Goal: Transaction & Acquisition: Purchase product/service

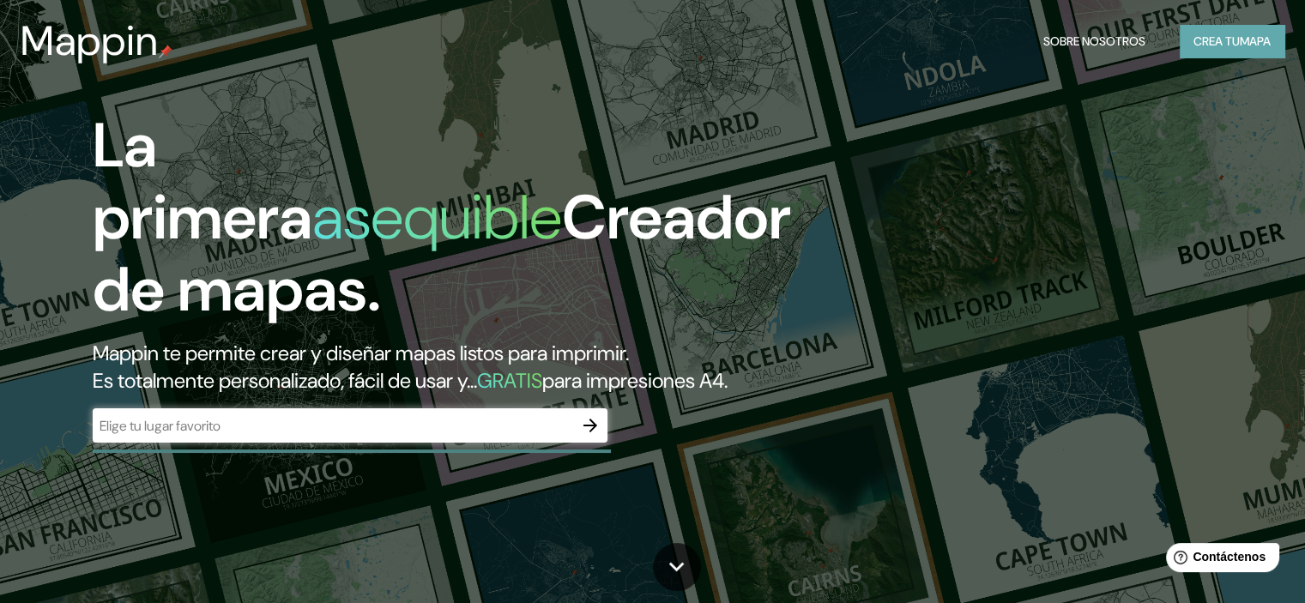
click at [1227, 39] on font "Crea tu" at bounding box center [1216, 40] width 46 height 15
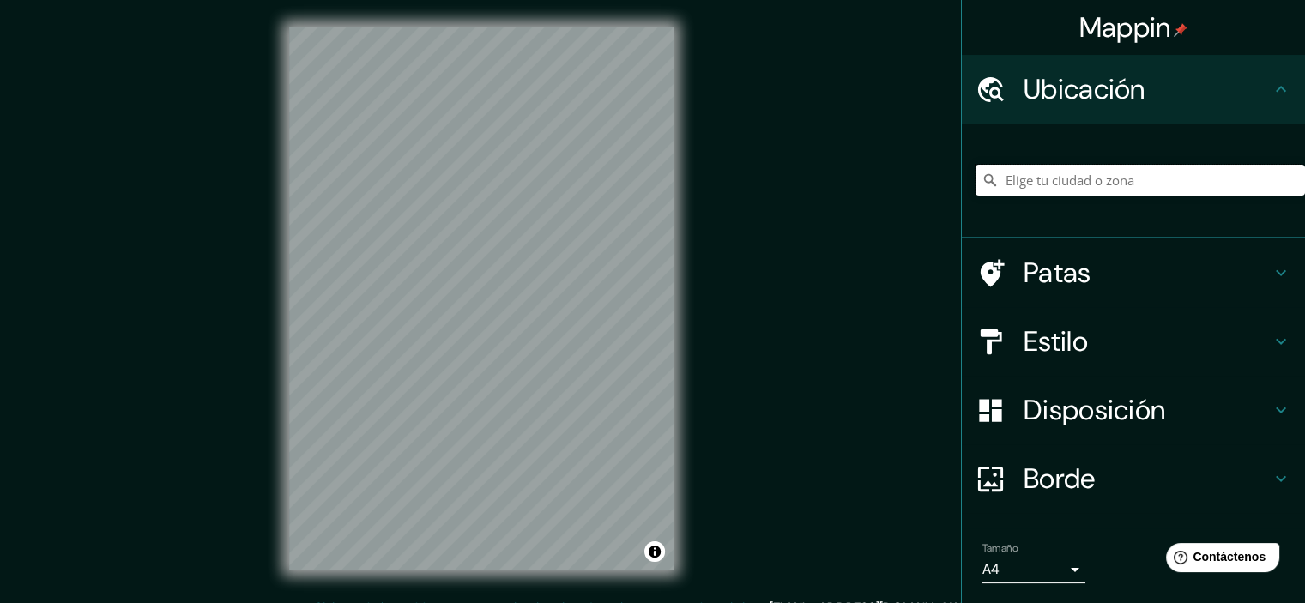
click at [1166, 184] on input "Elige tu ciudad o zona" at bounding box center [1139, 180] width 329 height 31
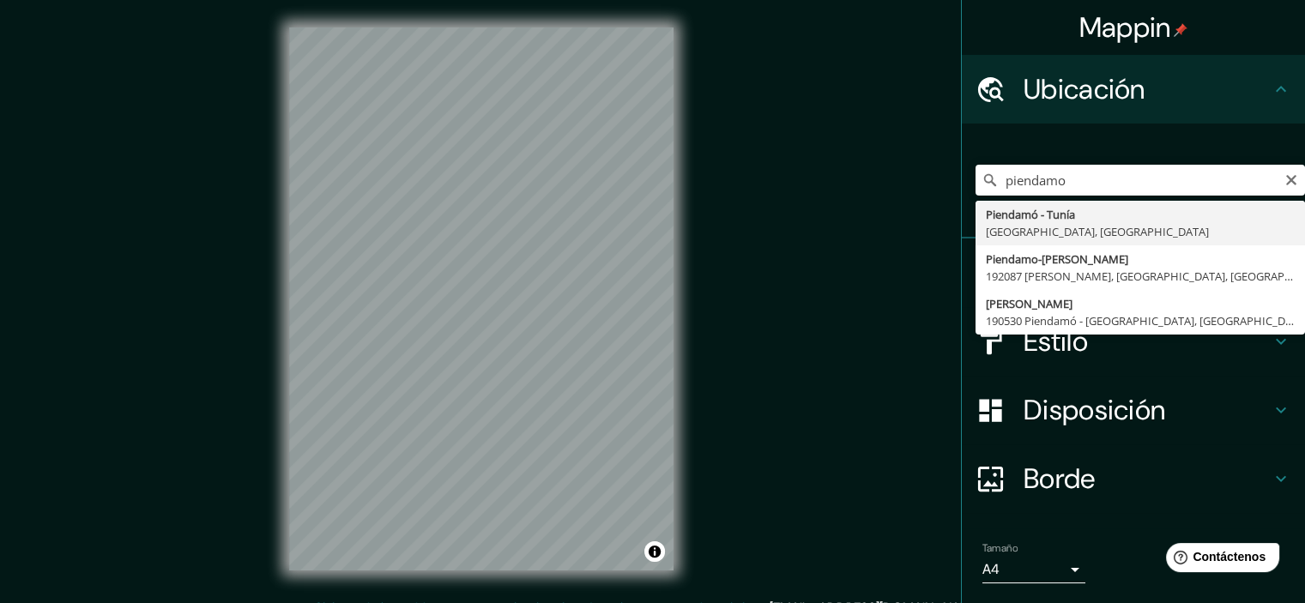
type input "Piendamó - [GEOGRAPHIC_DATA], [GEOGRAPHIC_DATA], [GEOGRAPHIC_DATA]"
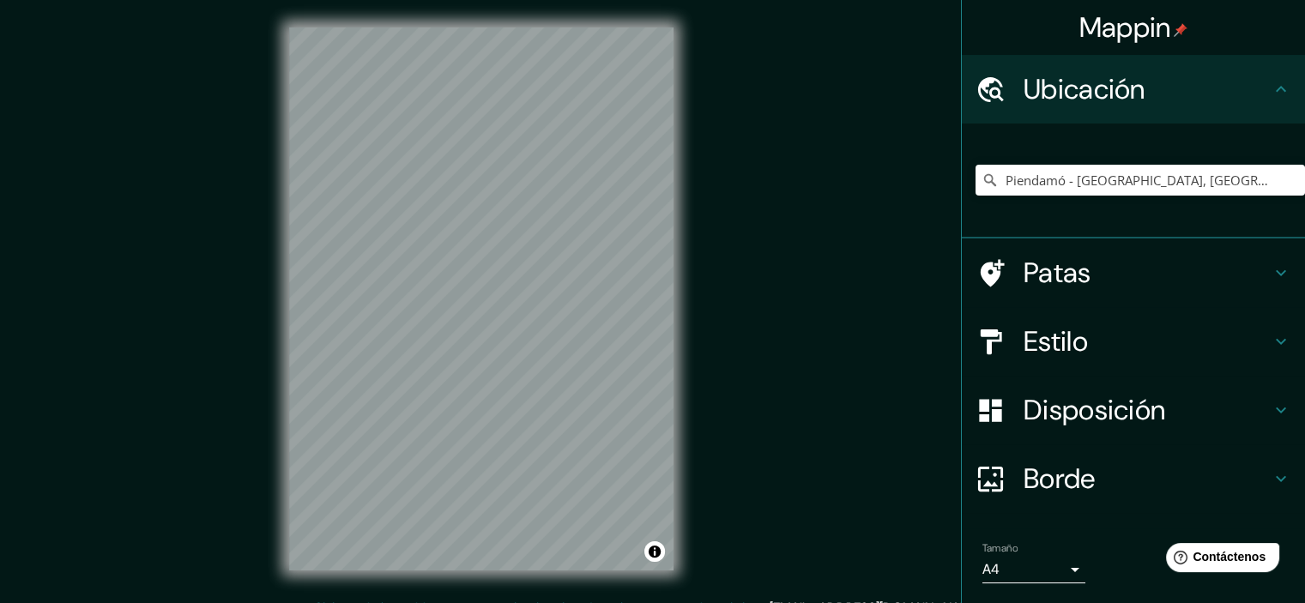
click at [1279, 337] on div "Estilo" at bounding box center [1133, 341] width 343 height 69
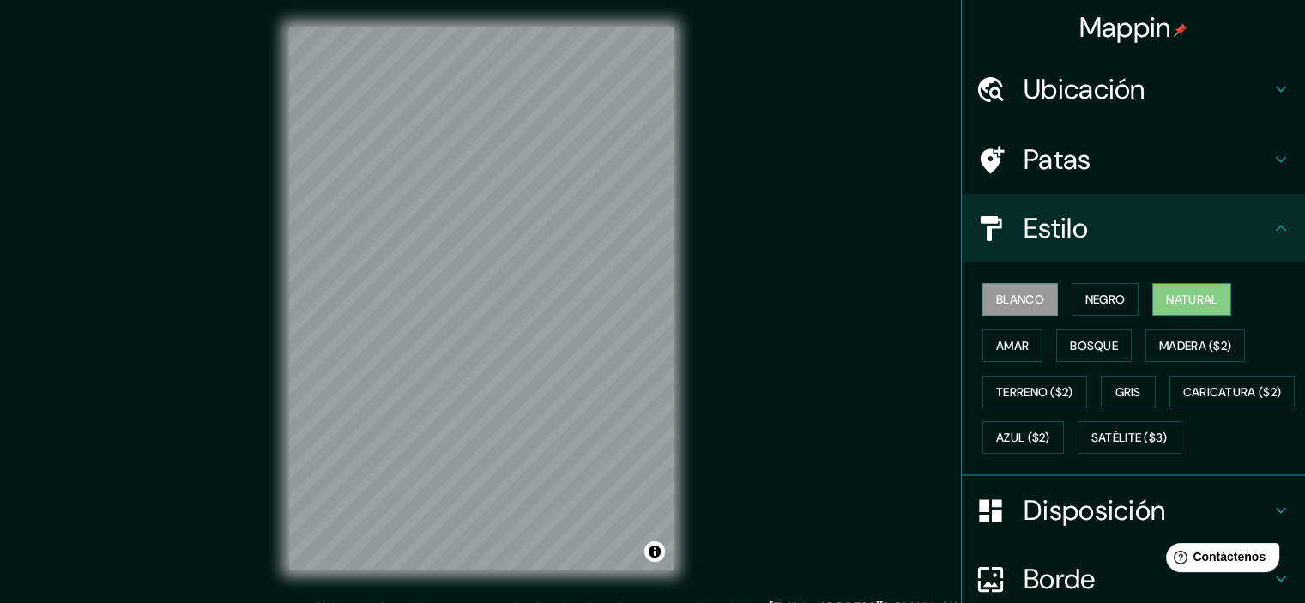
click at [1181, 292] on font "Natural" at bounding box center [1191, 299] width 51 height 15
click at [1018, 345] on button "Amar" at bounding box center [1012, 345] width 60 height 33
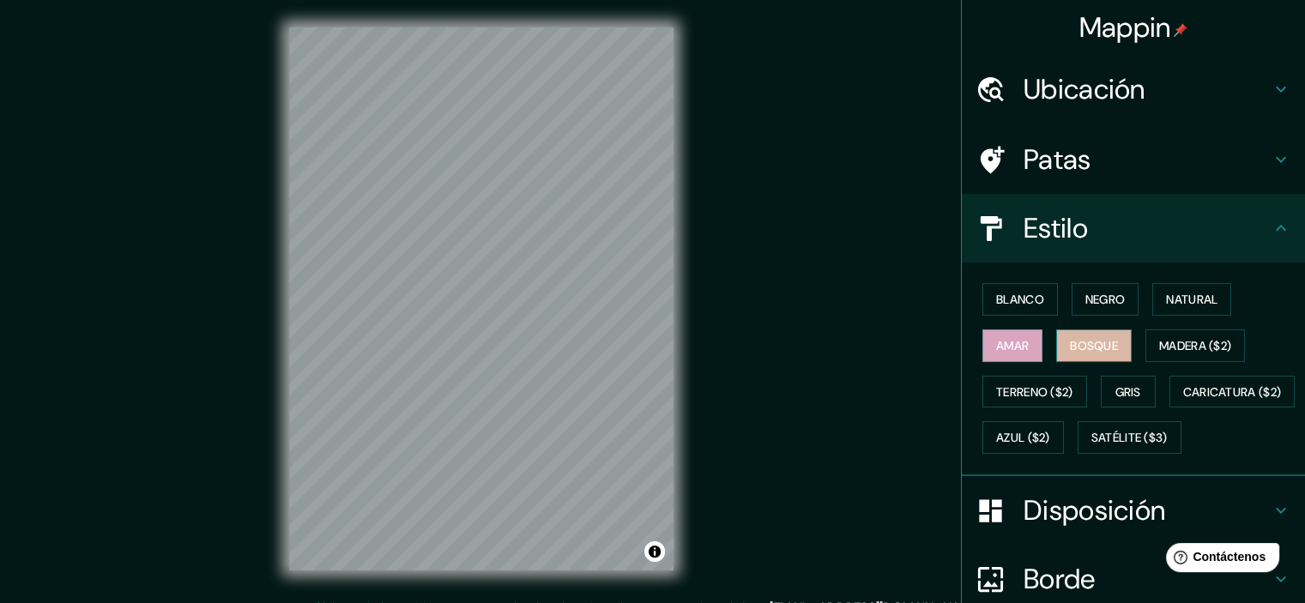
click at [1098, 355] on button "Bosque" at bounding box center [1093, 345] width 75 height 33
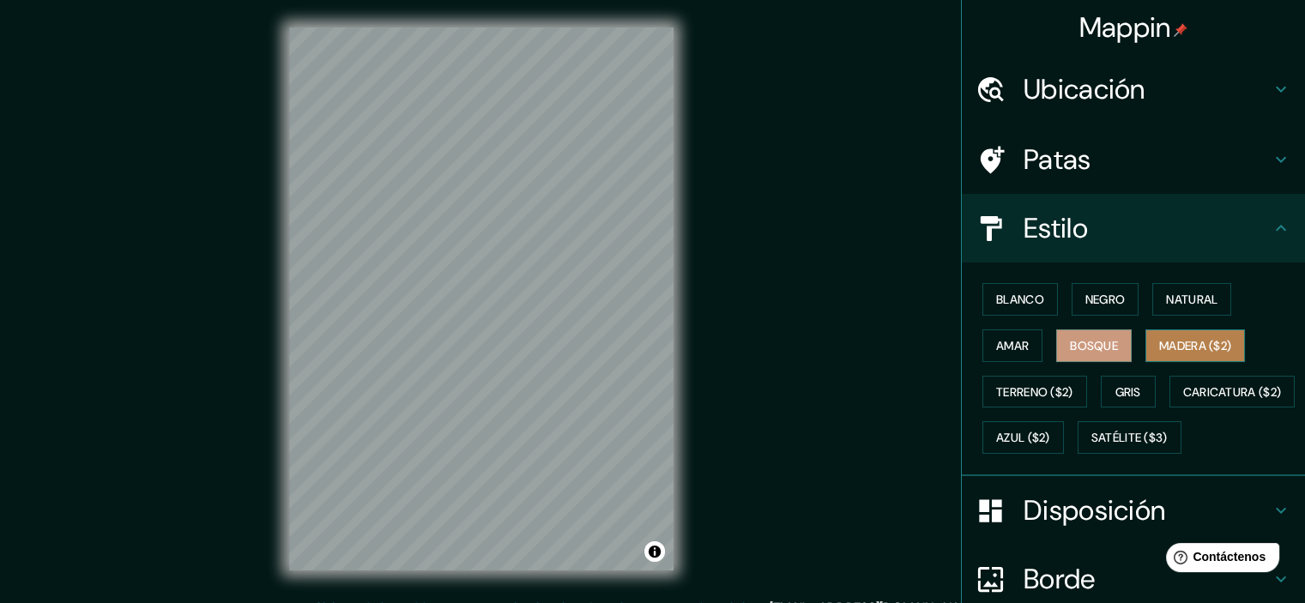
click at [1174, 353] on font "Madera ($2)" at bounding box center [1195, 346] width 72 height 22
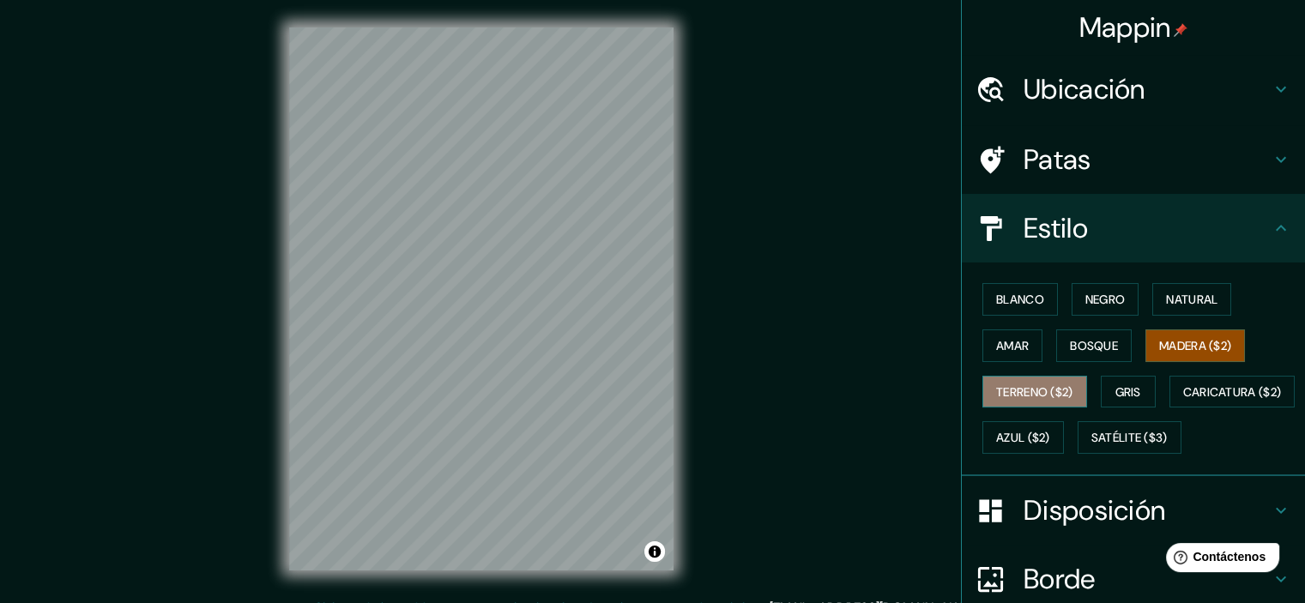
click at [1048, 395] on font "Terreno ($2)" at bounding box center [1034, 391] width 77 height 15
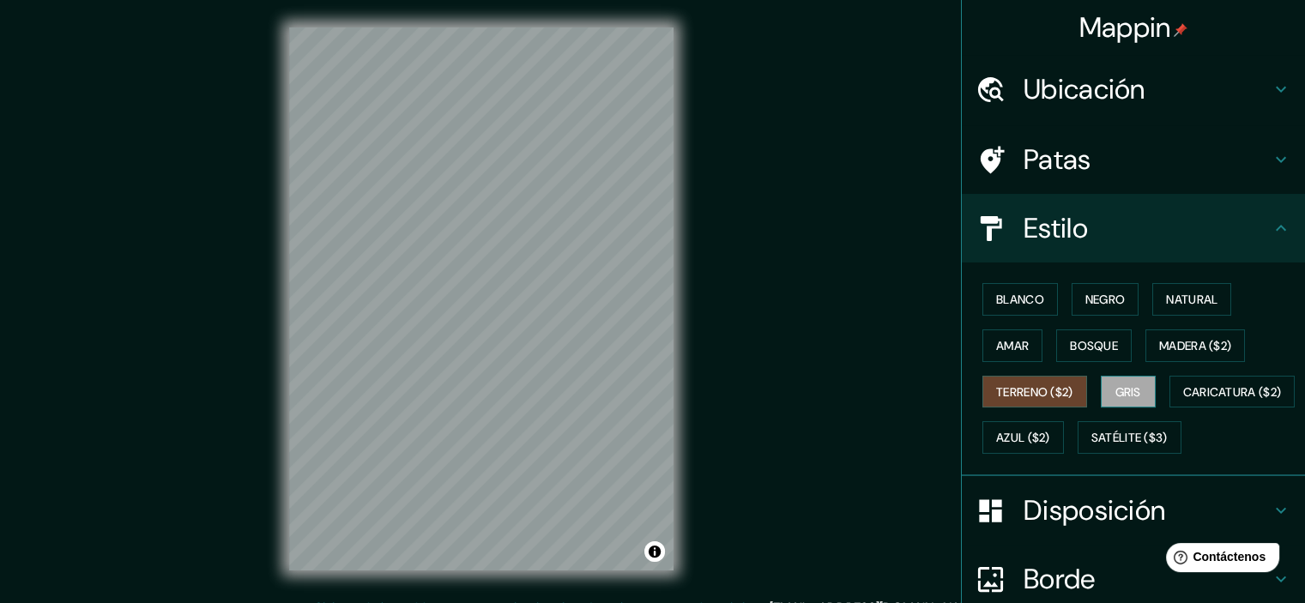
click at [1121, 384] on font "Gris" at bounding box center [1128, 391] width 26 height 15
click at [1064, 449] on button "Azul ($2)" at bounding box center [1023, 437] width 82 height 33
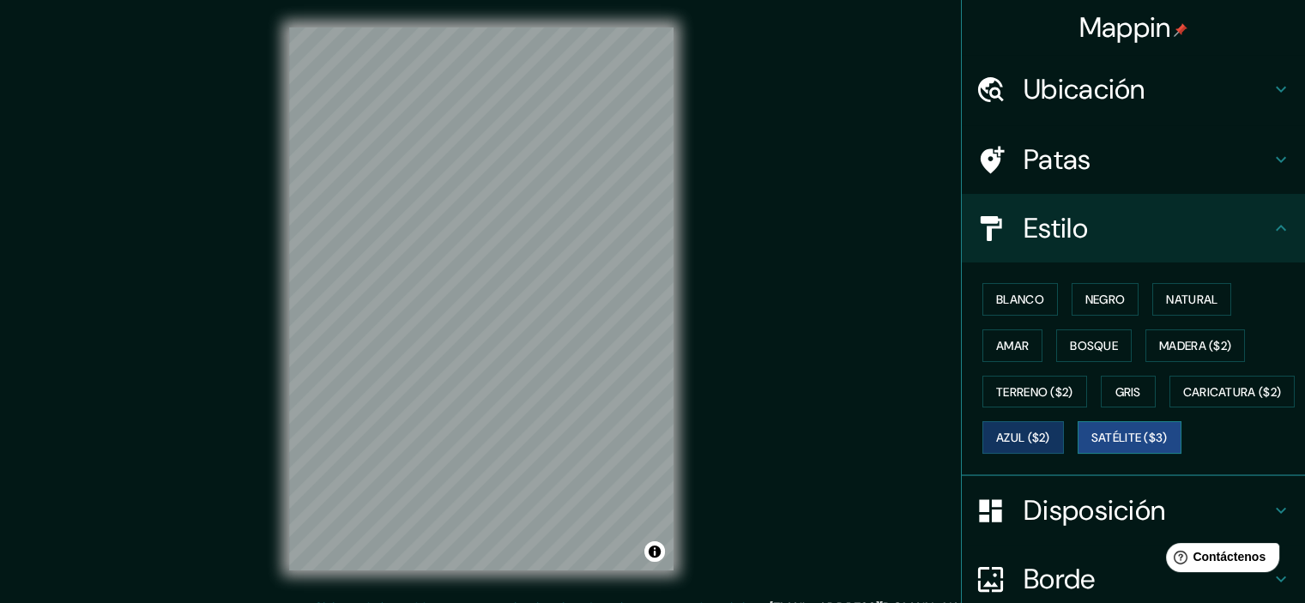
click at [1091, 446] on font "Satélite ($3)" at bounding box center [1129, 438] width 76 height 15
click at [1000, 302] on font "Blanco" at bounding box center [1020, 299] width 48 height 15
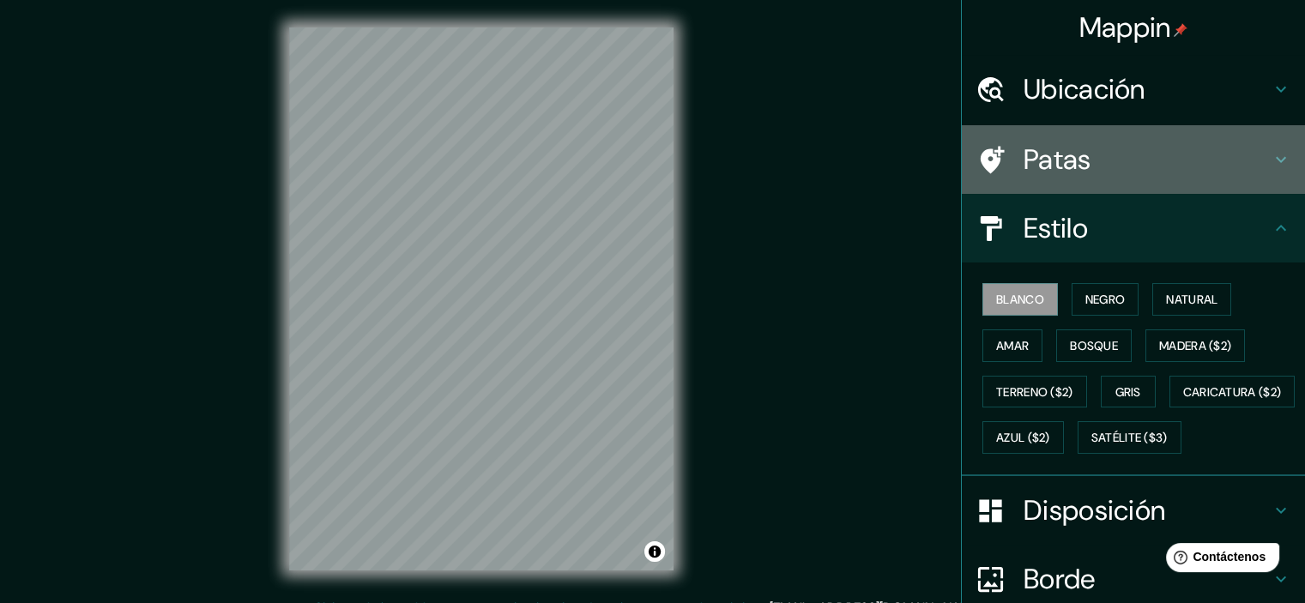
click at [1220, 164] on h4 "Patas" at bounding box center [1147, 159] width 247 height 34
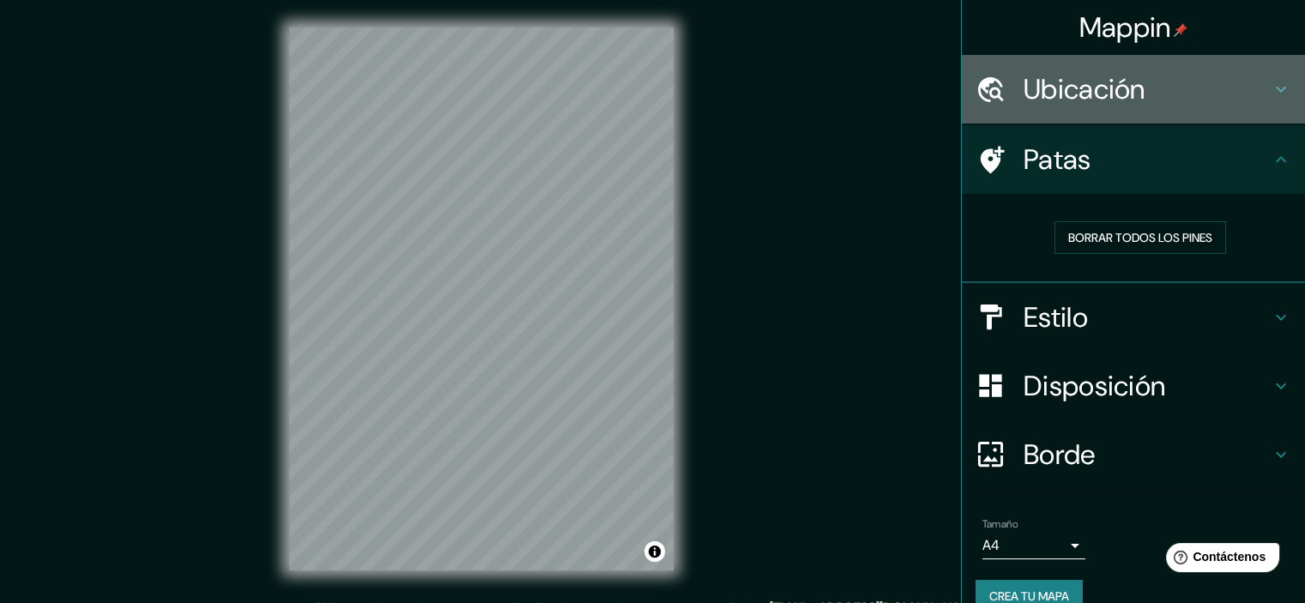
click at [1271, 85] on icon at bounding box center [1281, 89] width 21 height 21
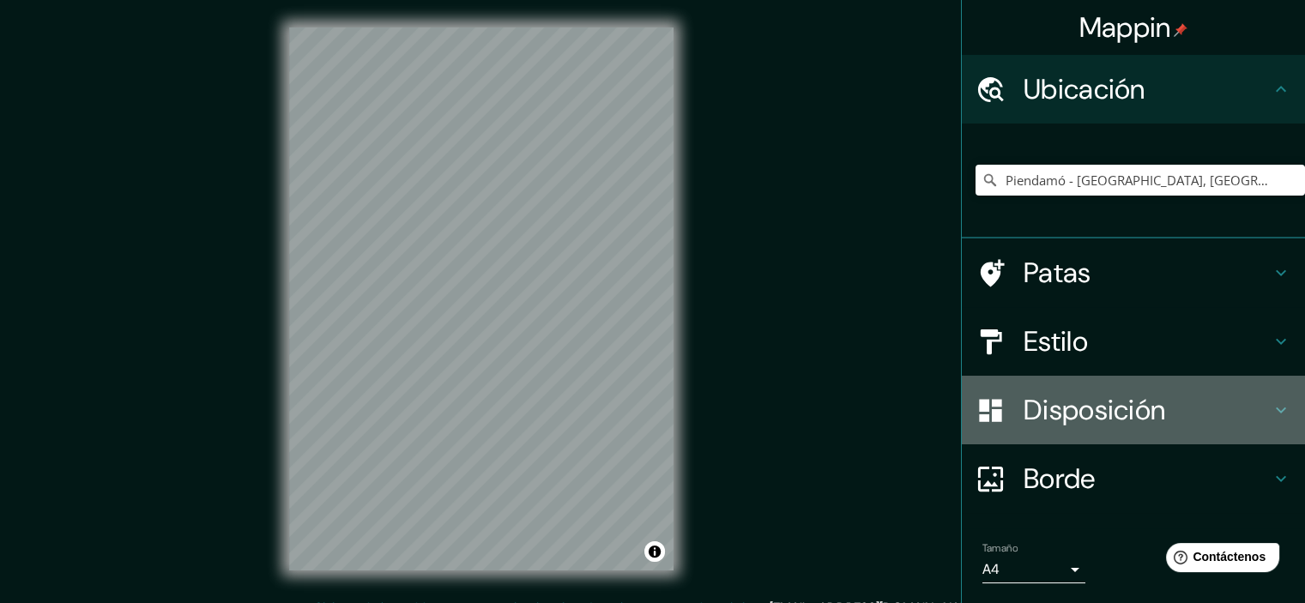
click at [1271, 404] on icon at bounding box center [1281, 410] width 21 height 21
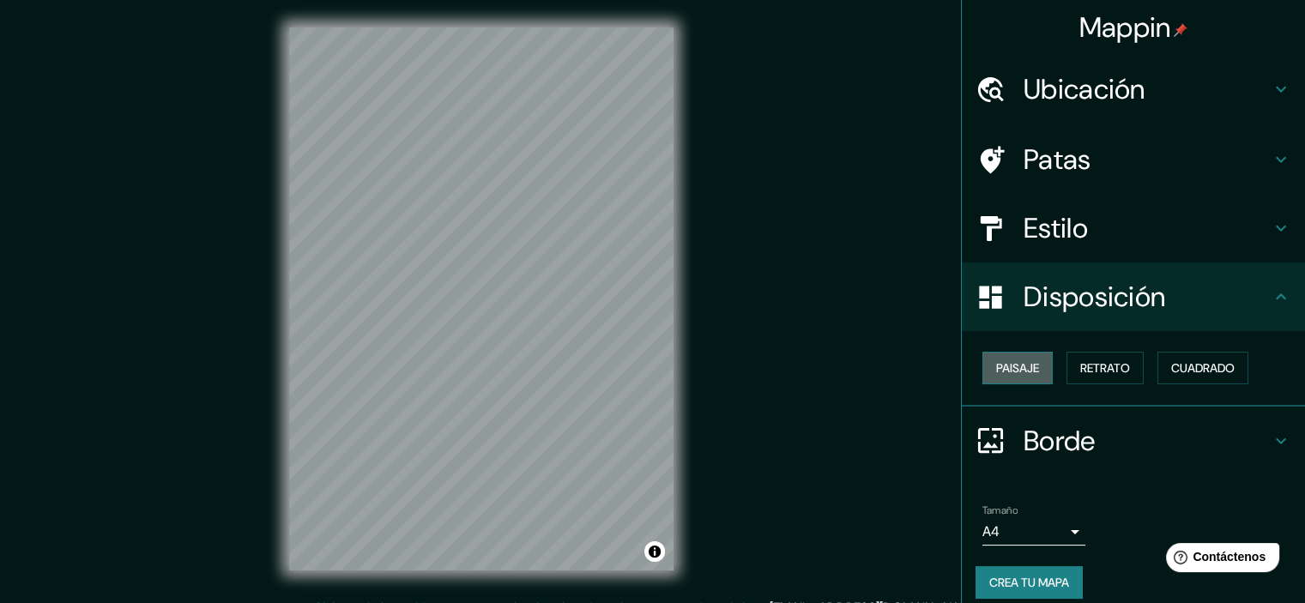
click at [1000, 366] on font "Paisaje" at bounding box center [1017, 367] width 43 height 15
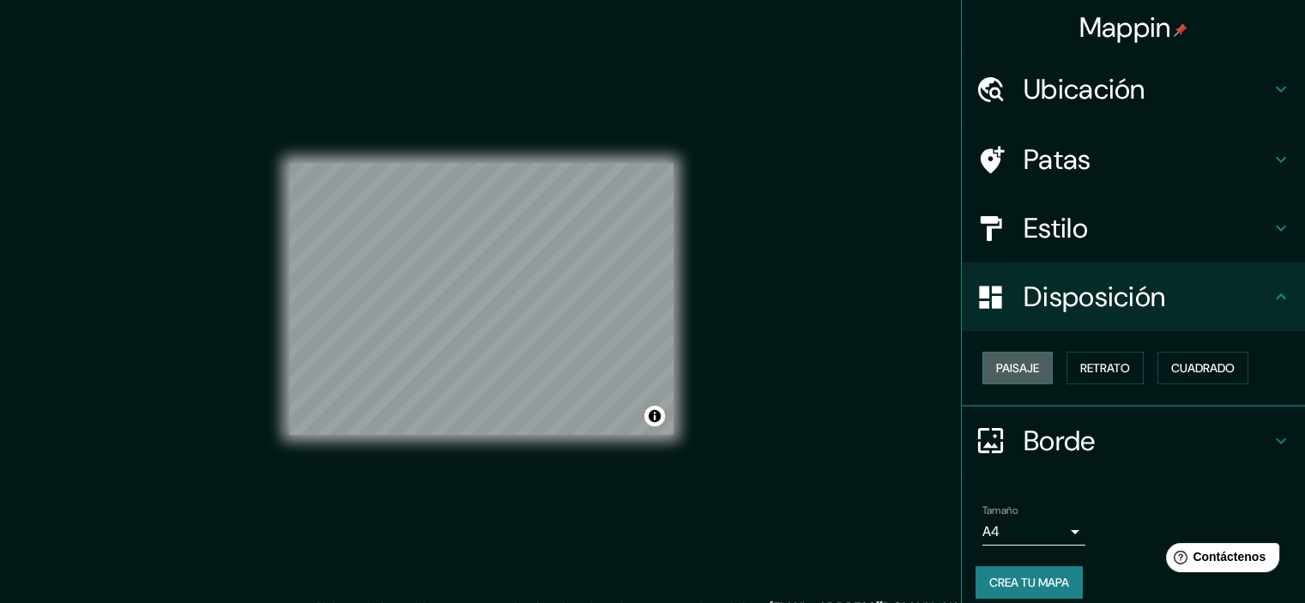
click at [1000, 366] on font "Paisaje" at bounding box center [1017, 367] width 43 height 15
click at [1124, 365] on button "Retrato" at bounding box center [1104, 368] width 77 height 33
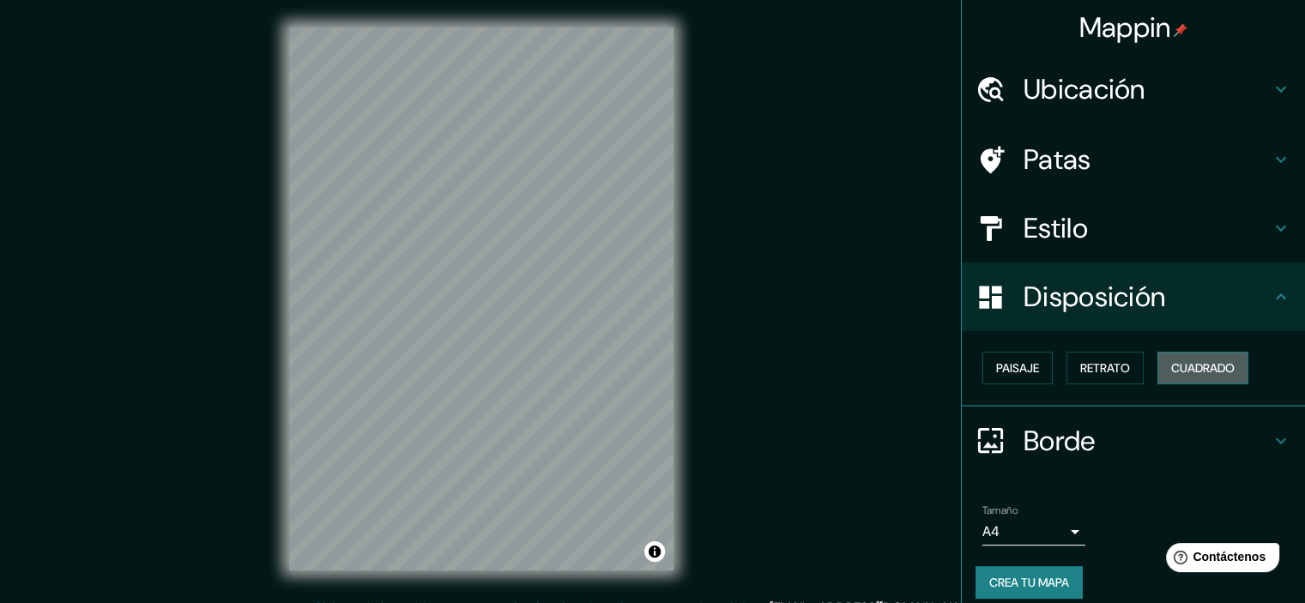
click at [1191, 370] on font "Cuadrado" at bounding box center [1202, 367] width 63 height 15
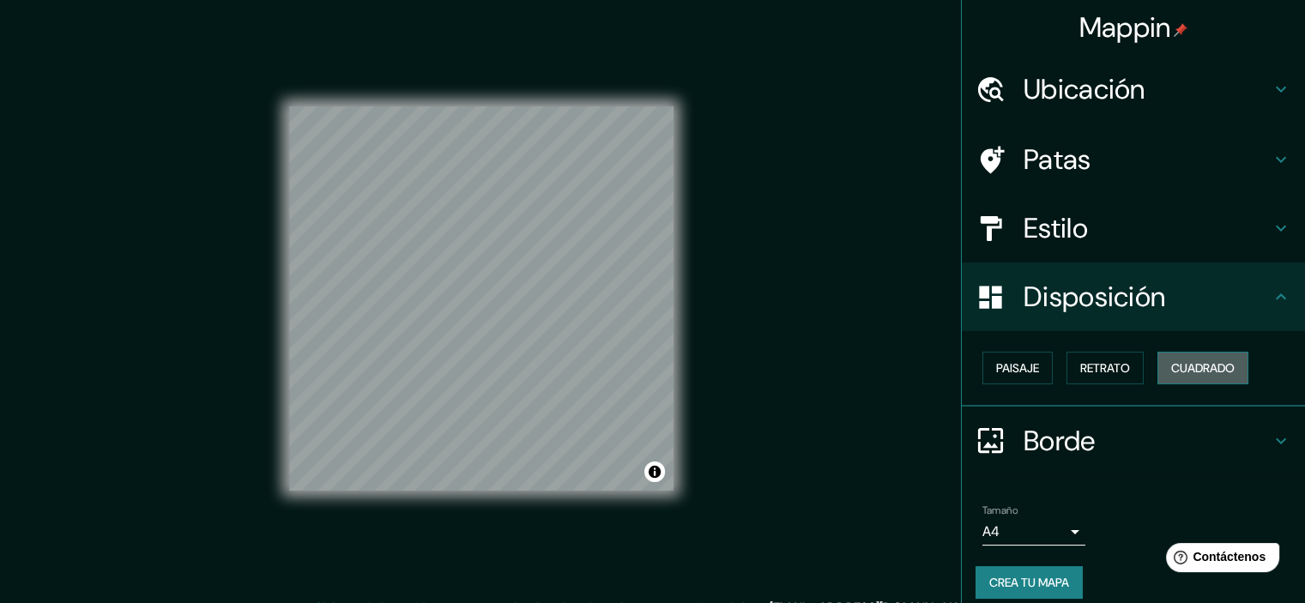
click at [1191, 370] on font "Cuadrado" at bounding box center [1202, 367] width 63 height 15
click at [1167, 101] on h4 "Ubicación" at bounding box center [1147, 89] width 247 height 34
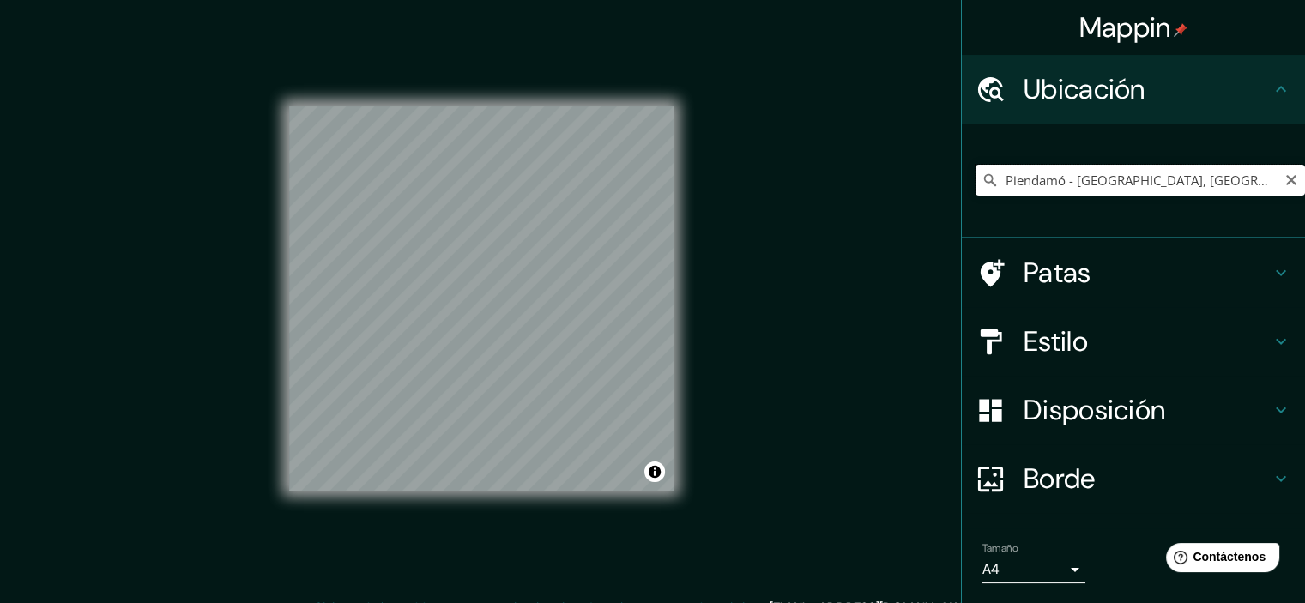
click at [1043, 184] on input "Piendamó - [GEOGRAPHIC_DATA], [GEOGRAPHIC_DATA], [GEOGRAPHIC_DATA]" at bounding box center [1139, 180] width 329 height 31
click at [1284, 174] on icon "Claro" at bounding box center [1291, 180] width 14 height 14
click at [1214, 180] on input "Elige tu ciudad o zona" at bounding box center [1139, 180] width 329 height 31
click at [1081, 183] on input "Elige tu ciudad o zona" at bounding box center [1139, 180] width 329 height 31
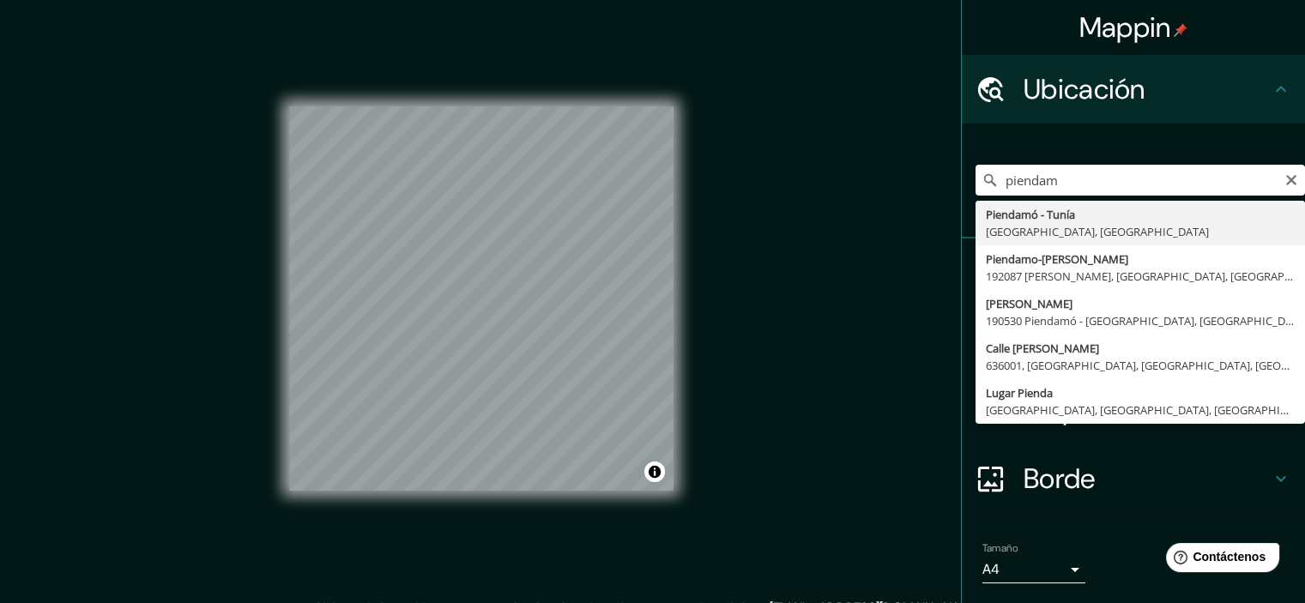
type input "Piendamó - [GEOGRAPHIC_DATA], [GEOGRAPHIC_DATA], [GEOGRAPHIC_DATA]"
